Goal: Transaction & Acquisition: Register for event/course

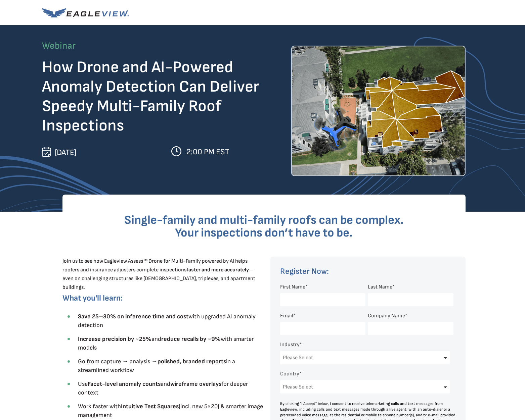
click at [326, 300] on input "First Name *" at bounding box center [322, 299] width 85 height 13
type input "j"
type input "[PERSON_NAME]"
type input "[EMAIL_ADDRESS][DOMAIN_NAME]"
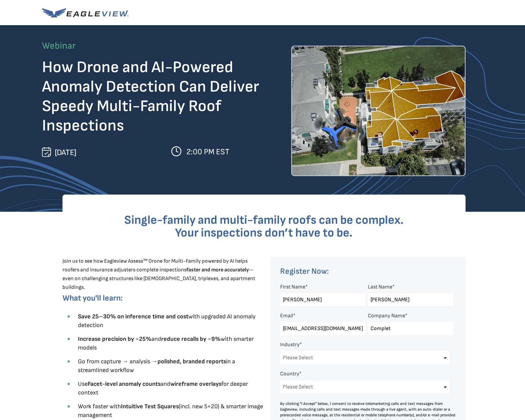
type input "Complete Roofing and Restoration Solutions"
select select "[GEOGRAPHIC_DATA]"
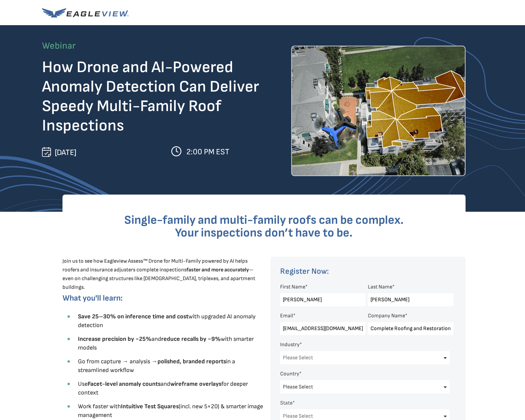
click at [280, 351] on select "Please Select Architects & Engineering Construction Electric/Gas Utilities Gove…" at bounding box center [365, 357] width 170 height 13
select select "Construction"
click option "Construction" at bounding box center [0, 0] width 0 height 0
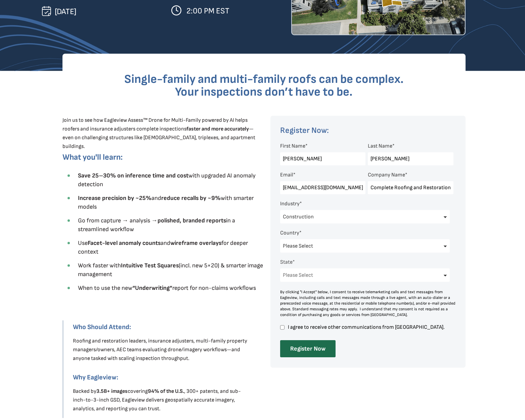
scroll to position [171, 0]
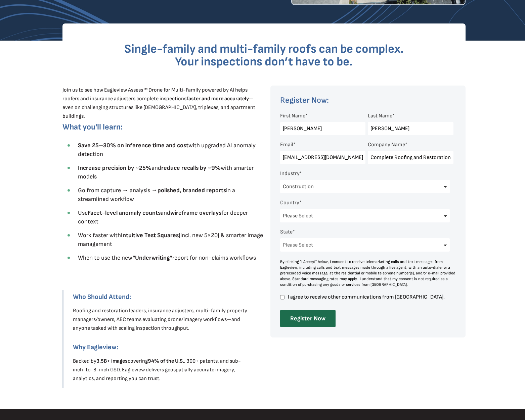
click at [280, 238] on select "Please Select [US_STATE] [US_STATE] [GEOGRAPHIC_DATA] [US_STATE] [US_STATE] [GE…" at bounding box center [365, 244] width 170 height 13
select select "[US_STATE]"
click option "[US_STATE]" at bounding box center [0, 0] width 0 height 0
click at [285, 296] on label "I agree to receive other communications from [GEOGRAPHIC_DATA]." at bounding box center [366, 297] width 173 height 6
click at [284, 296] on input "I agree to receive other communications from [GEOGRAPHIC_DATA]." at bounding box center [282, 297] width 4 height 6
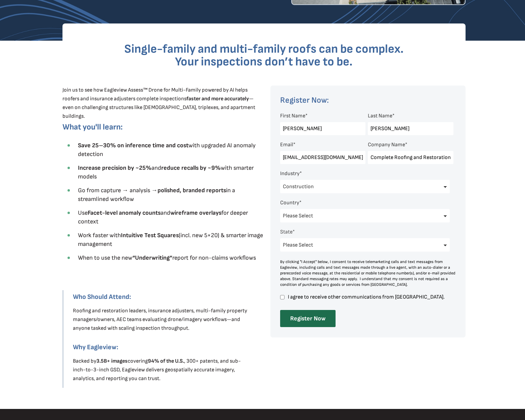
checkbox input "true"
click at [305, 319] on input "Register Now" at bounding box center [307, 318] width 55 height 17
